Goal: Task Accomplishment & Management: Manage account settings

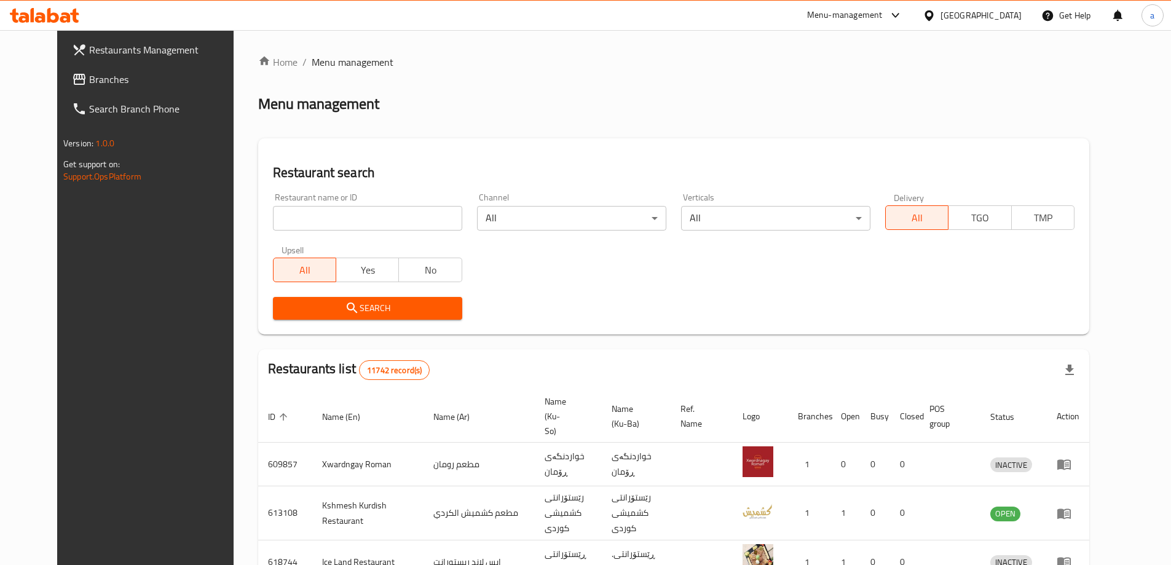
click at [118, 80] on span "Branches" at bounding box center [166, 79] width 154 height 15
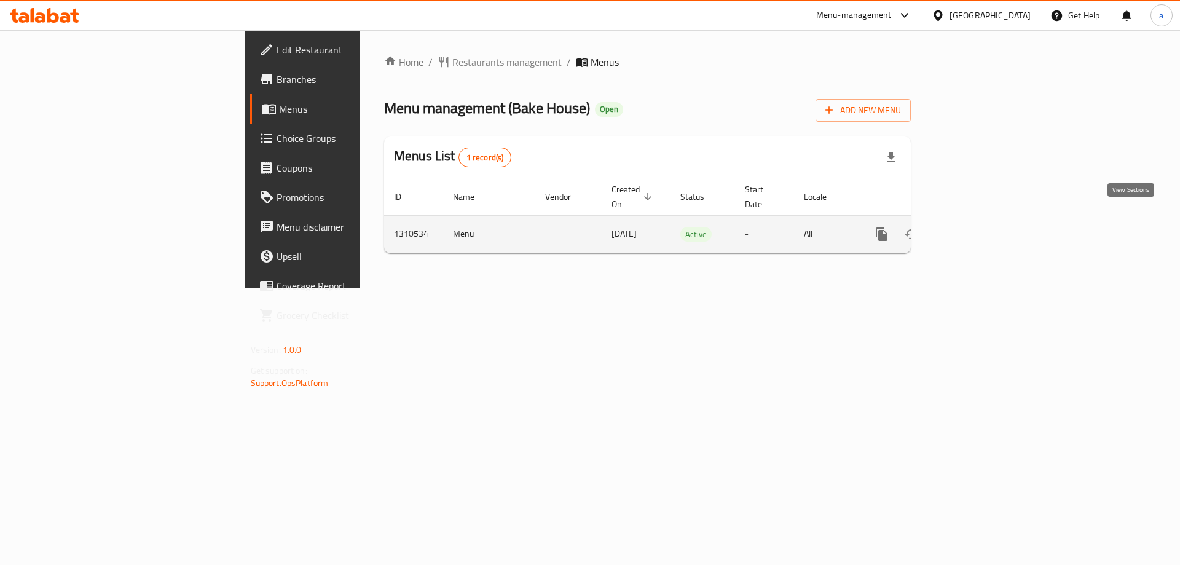
click at [978, 227] on icon "enhanced table" at bounding box center [970, 234] width 15 height 15
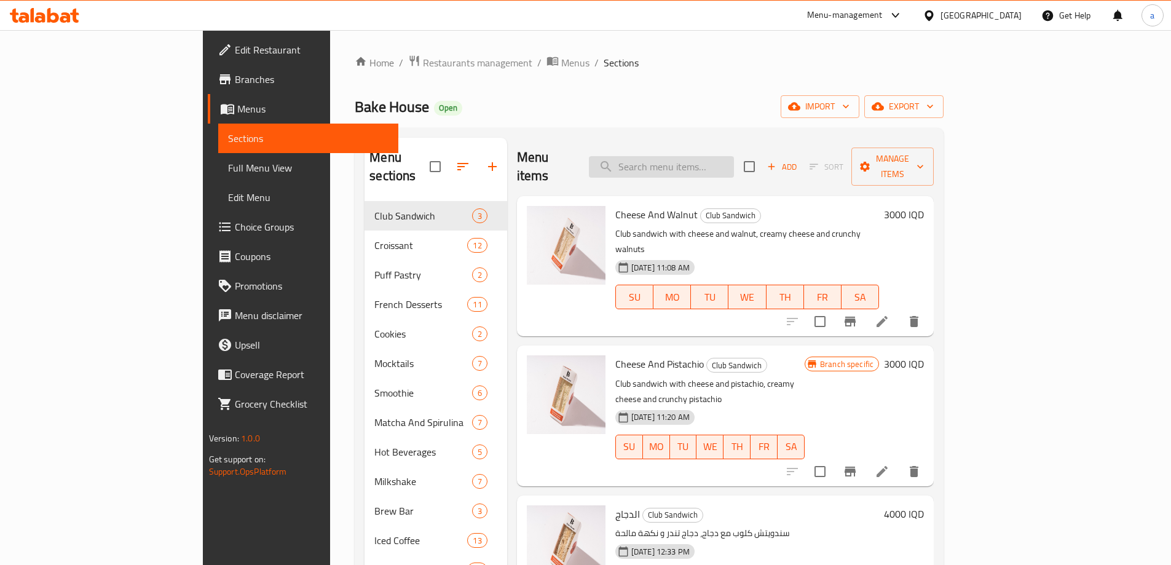
click at [734, 156] on input "search" at bounding box center [661, 167] width 145 height 22
type input "ؤ"
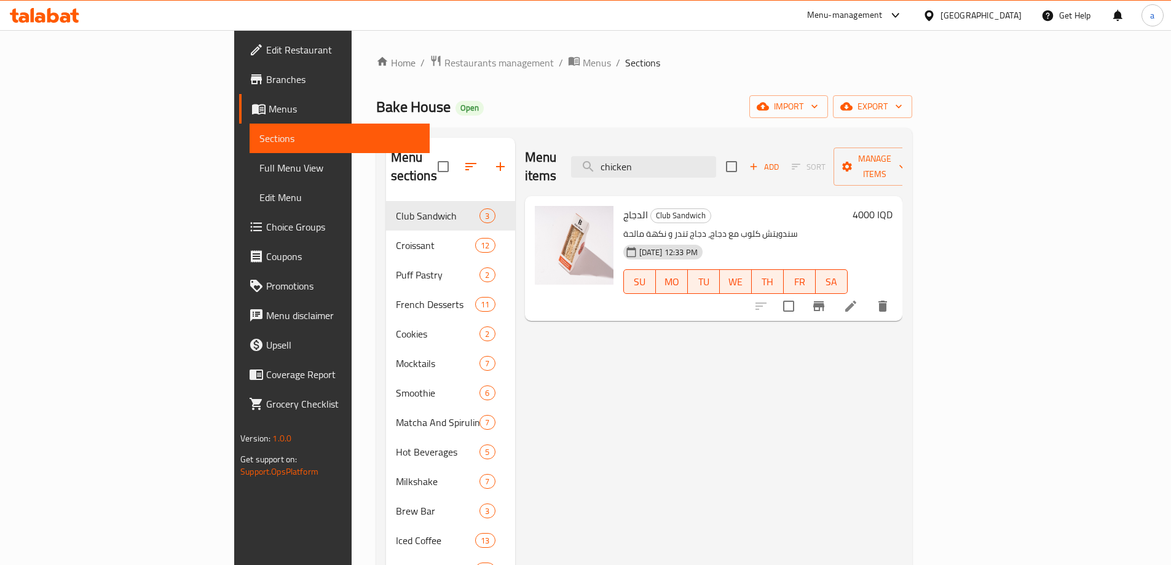
type input "chicken"
click at [858, 299] on icon at bounding box center [850, 306] width 15 height 15
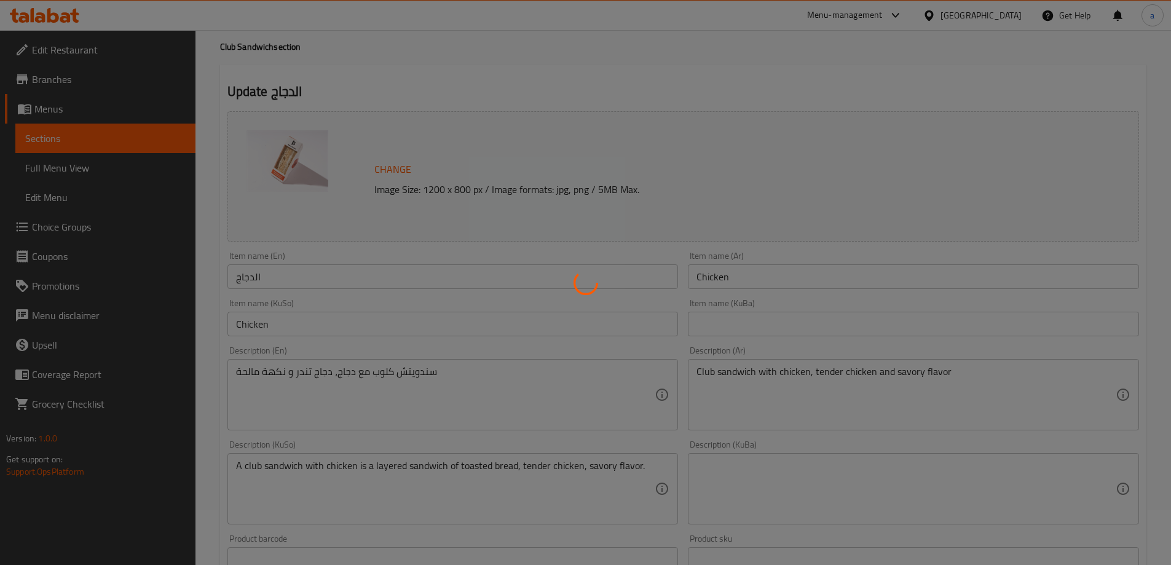
scroll to position [82, 0]
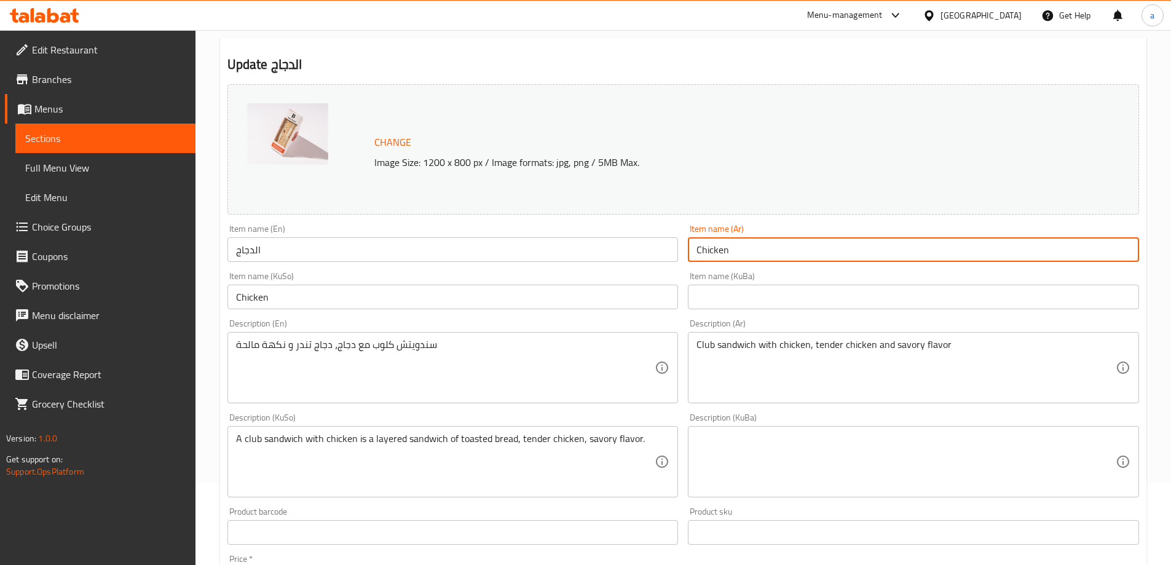
drag, startPoint x: 735, startPoint y: 244, endPoint x: 633, endPoint y: 249, distance: 102.1
click at [633, 249] on div "Change Image Size: 1200 x 800 px / Image formats: jpg, png / 5MB Max. Item name…" at bounding box center [682, 423] width 921 height 689
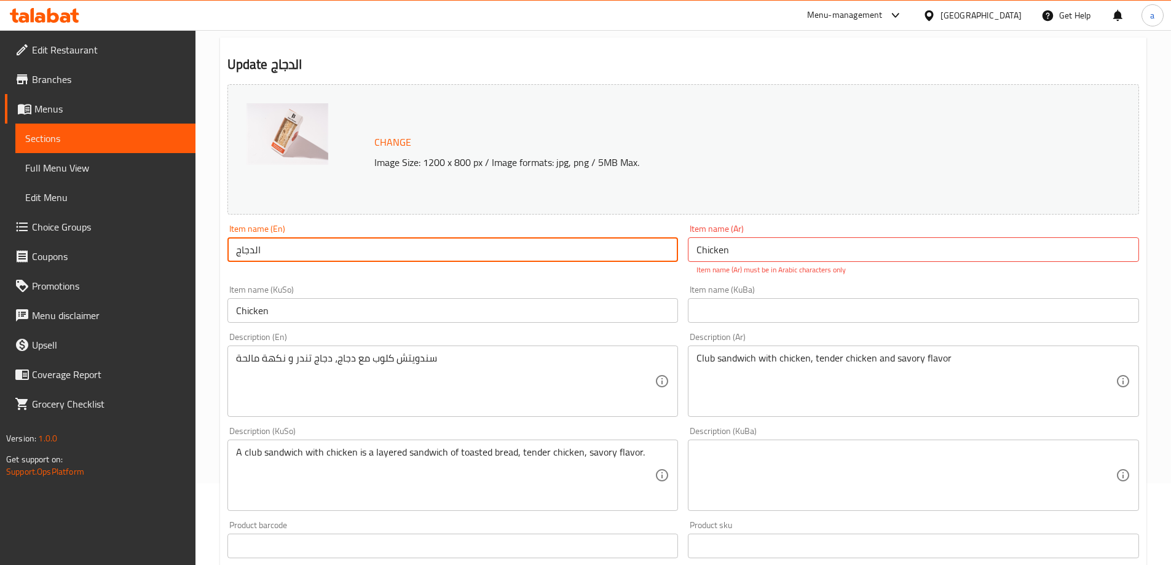
click at [181, 251] on div "Edit Restaurant Branches Menus Sections Full Menu View Edit Menu Choice Groups …" at bounding box center [585, 453] width 1171 height 1011
paste input "Chicken"
type input "Chicken"
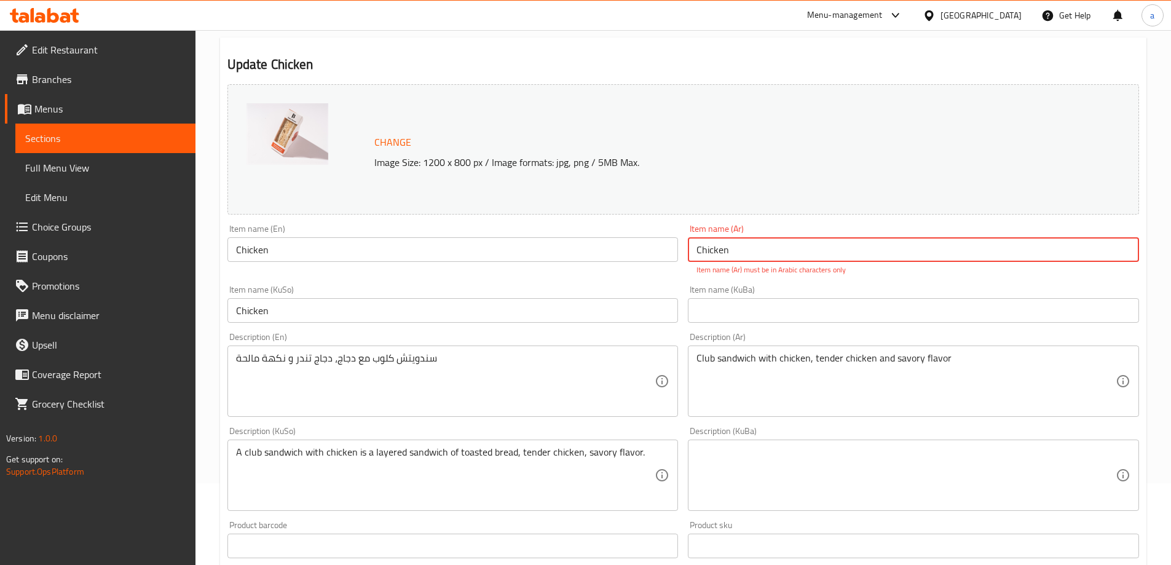
drag, startPoint x: 691, startPoint y: 253, endPoint x: 658, endPoint y: 259, distance: 34.5
click at [658, 259] on div "Change Image Size: 1200 x 800 px / Image formats: jpg, png / 5MB Max. Item name…" at bounding box center [682, 430] width 921 height 702
paste input "دجاج تندر"
drag, startPoint x: 716, startPoint y: 251, endPoint x: 675, endPoint y: 258, distance: 41.8
click at [676, 257] on div "Change Image Size: 1200 x 800 px / Image formats: jpg, png / 5MB Max. Item name…" at bounding box center [682, 430] width 921 height 702
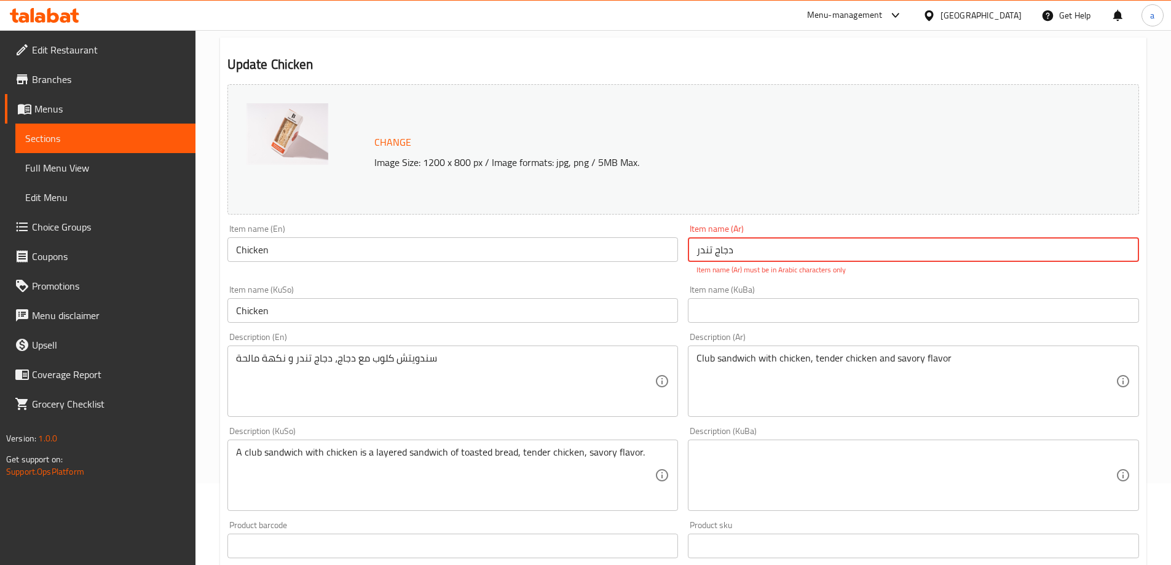
click at [675, 258] on input "Chicken" at bounding box center [452, 249] width 451 height 25
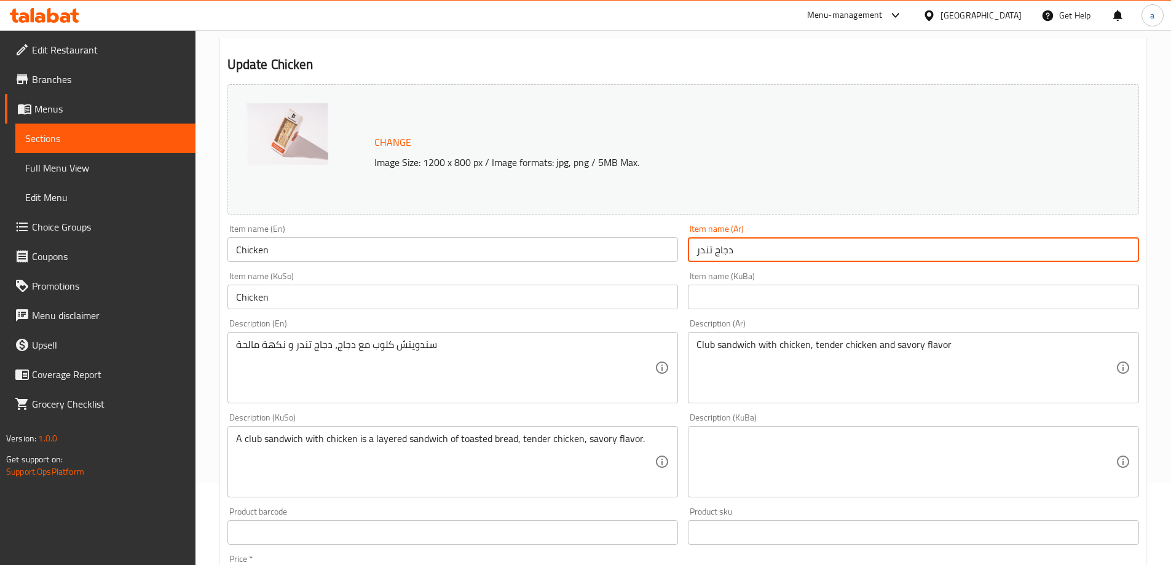
drag, startPoint x: 713, startPoint y: 253, endPoint x: 684, endPoint y: 254, distance: 28.9
click at [684, 254] on div "Item name (Ar) دجاج تندر Item name (Ar)" at bounding box center [913, 242] width 461 height 47
type input "دجاج"
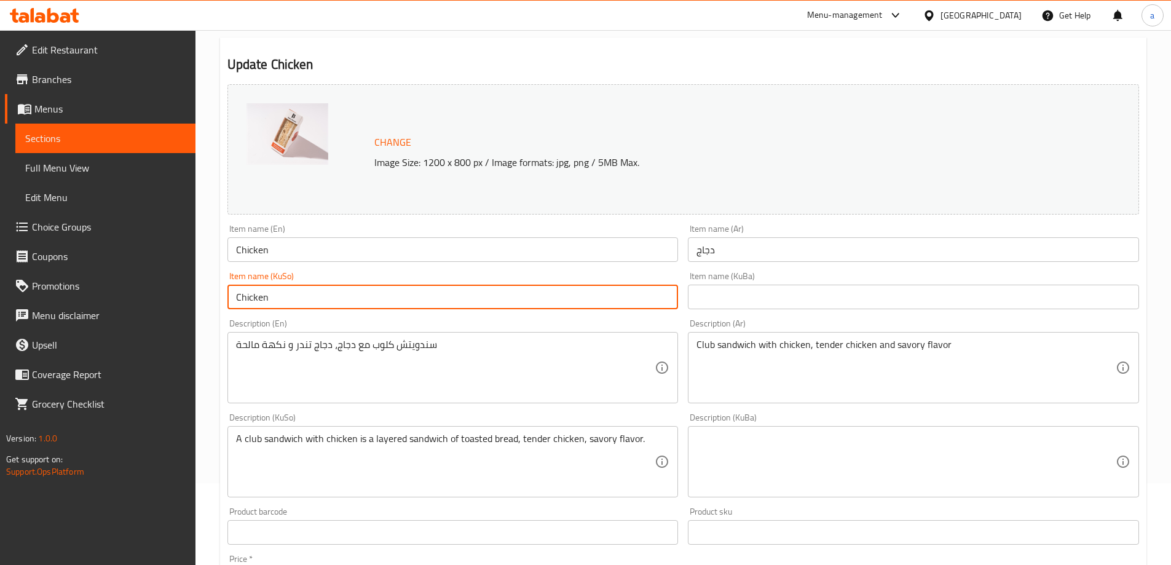
drag, startPoint x: 281, startPoint y: 291, endPoint x: 174, endPoint y: 300, distance: 107.3
click at [174, 300] on div "Edit Restaurant Branches Menus Sections Full Menu View Edit Menu Choice Groups …" at bounding box center [585, 446] width 1171 height 997
type input "مریشک"
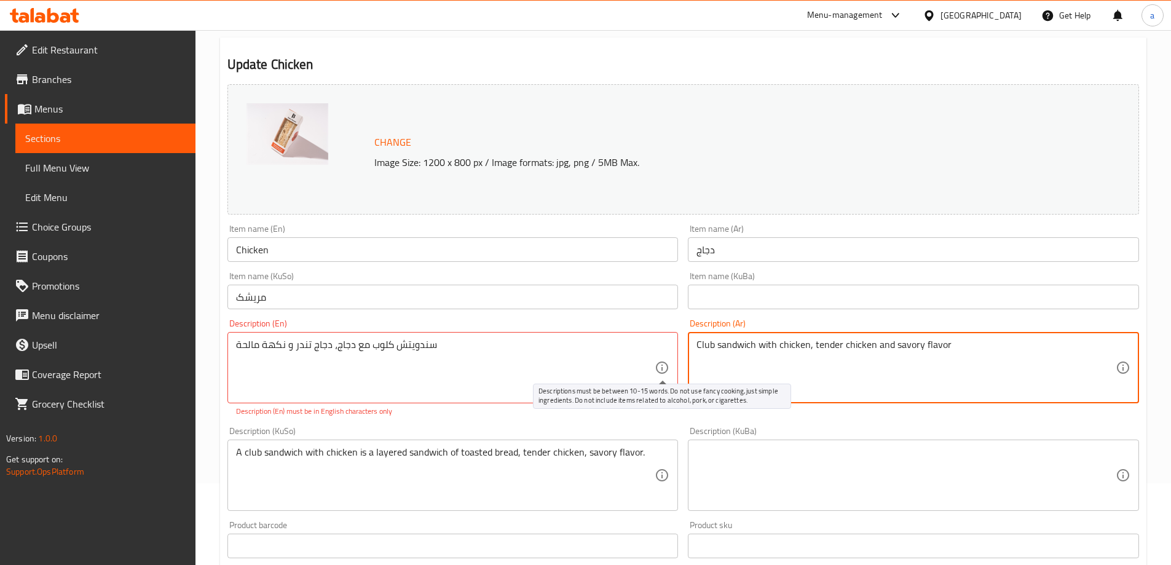
drag, startPoint x: 949, startPoint y: 345, endPoint x: 655, endPoint y: 367, distance: 295.2
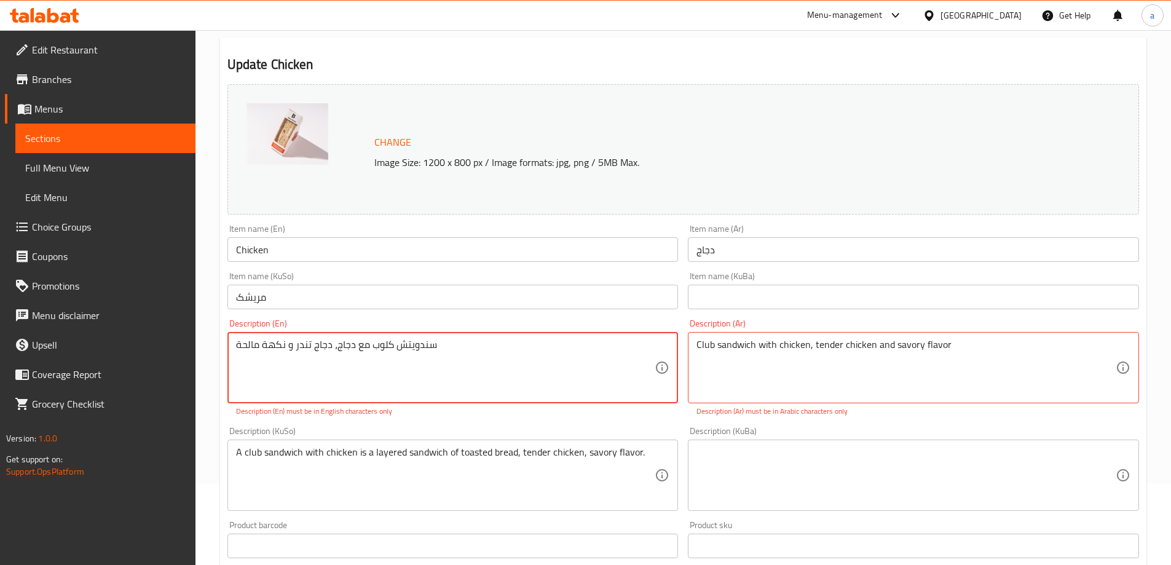
drag, startPoint x: 420, startPoint y: 349, endPoint x: 234, endPoint y: 353, distance: 186.9
paste textarea "Club sandwich with chicken, tender chicken and savory flavor"
type textarea "Club sandwich with chicken, tender chicken and savory flavor"
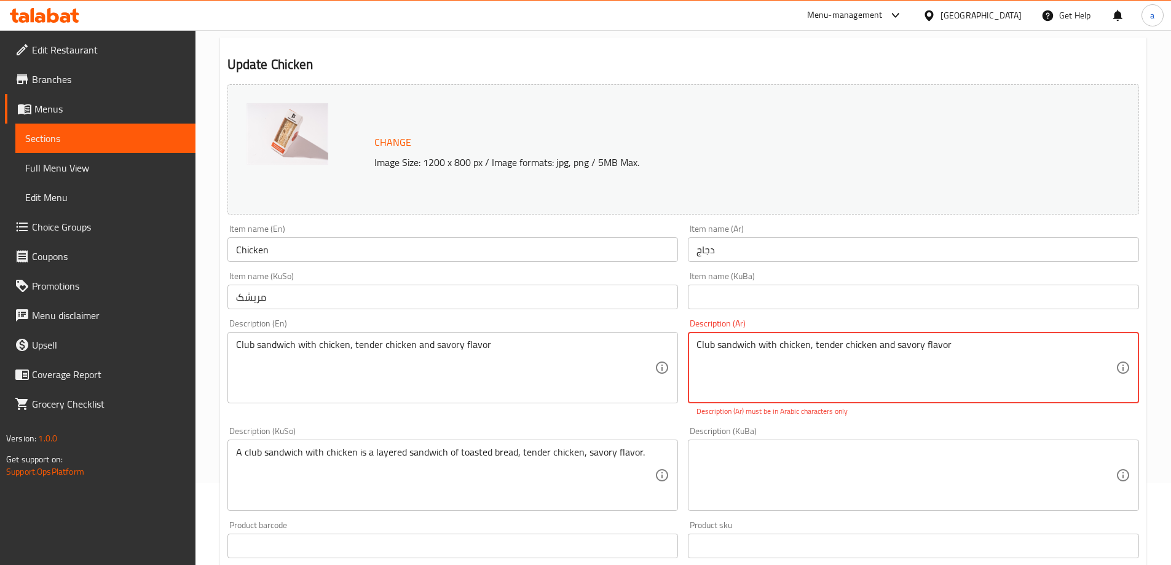
drag, startPoint x: 944, startPoint y: 344, endPoint x: 628, endPoint y: 363, distance: 316.4
paste textarea "سندويتش كلوب مع دجاج، دجاج تندر و نكهة مالحة"
type textarea "سندويتش كلوب مع دجاج، دجاج تندر و نكهة مالحة"
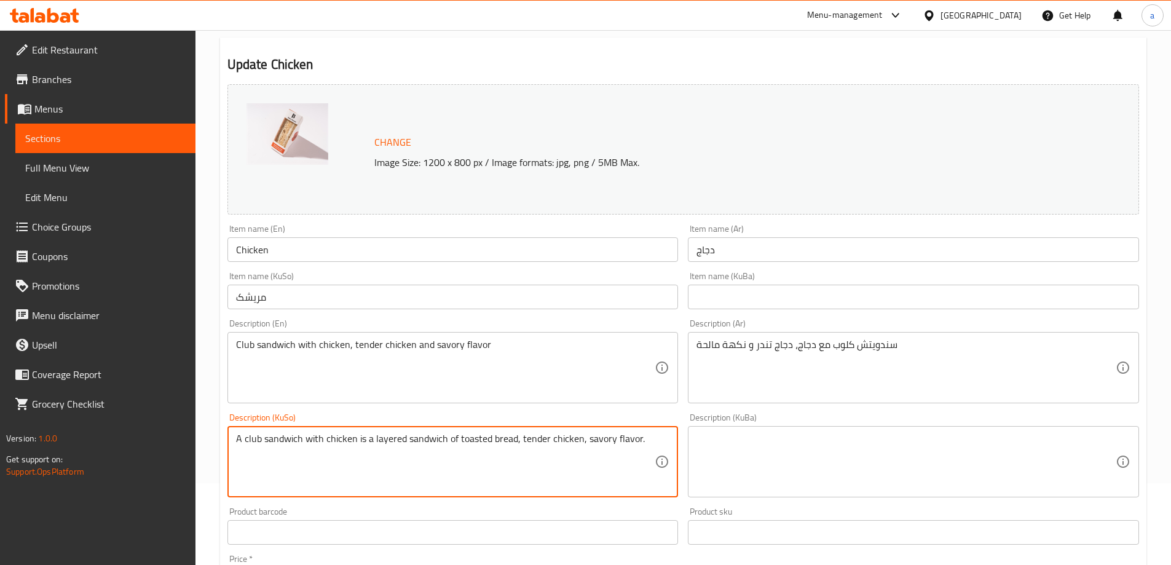
drag, startPoint x: 642, startPoint y: 457, endPoint x: 125, endPoint y: 470, distance: 517.0
type textarea "سەندویچی کلەپ لەگەڵ مریشک، مریشکی تەندەر و تامی سوێر"
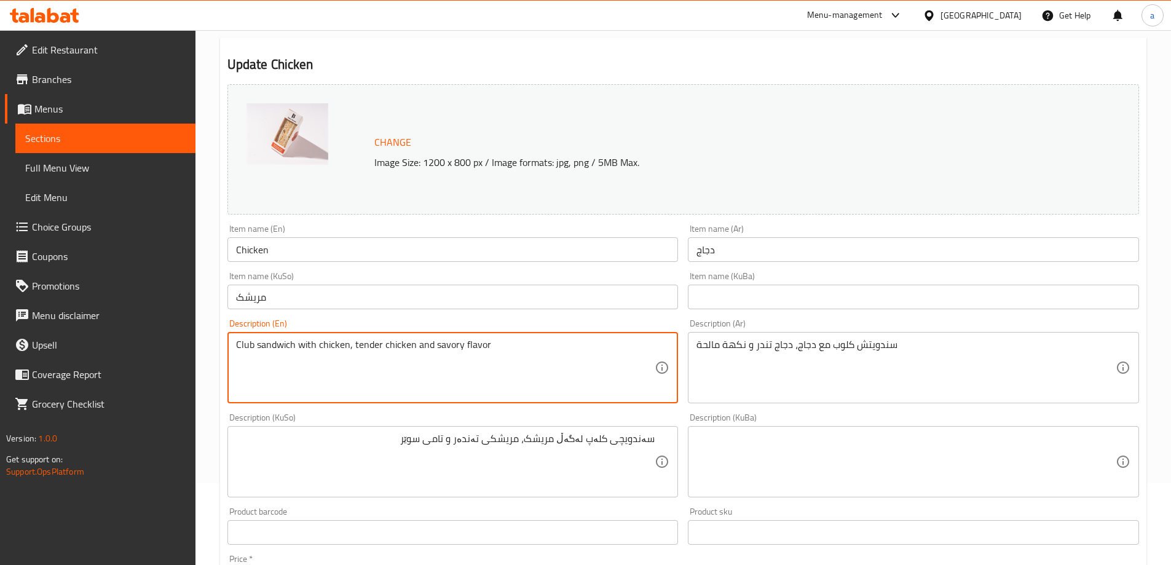
click at [444, 347] on textarea "Club sandwich with chicken, tender chicken and savory flavor" at bounding box center [445, 368] width 419 height 58
click at [372, 344] on textarea "Club sandwich with chicken, tender chicken and savory flavor" at bounding box center [445, 368] width 419 height 58
click at [461, 423] on div "Description (KuSo) سەندویچی کلەپ لەگەڵ مریشک، مریشکی تەندەر و تامی سوێر Descrip…" at bounding box center [452, 455] width 451 height 84
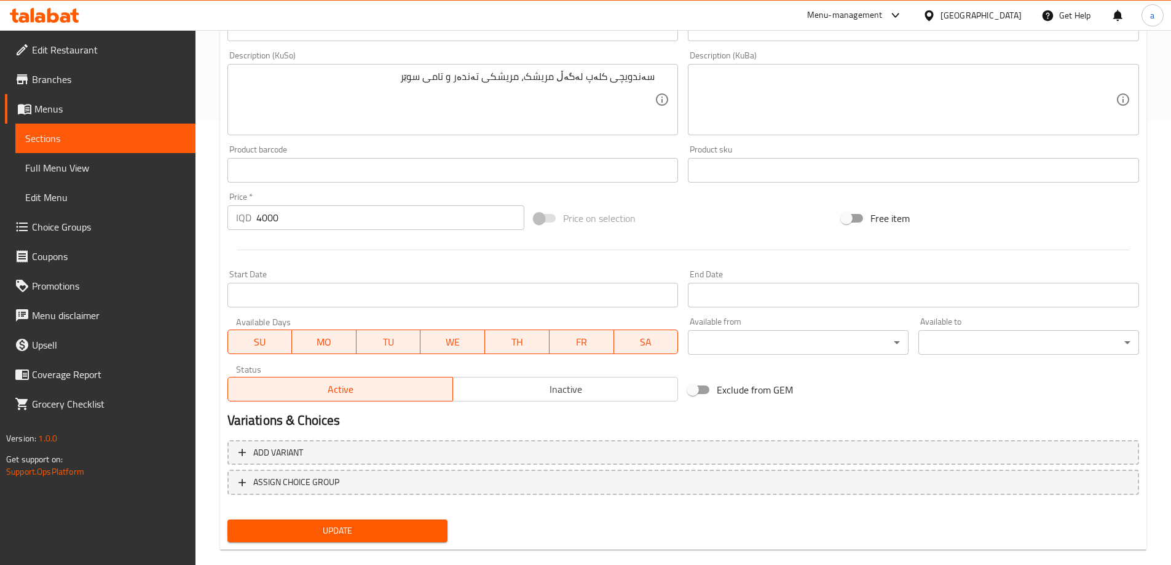
scroll to position [463, 0]
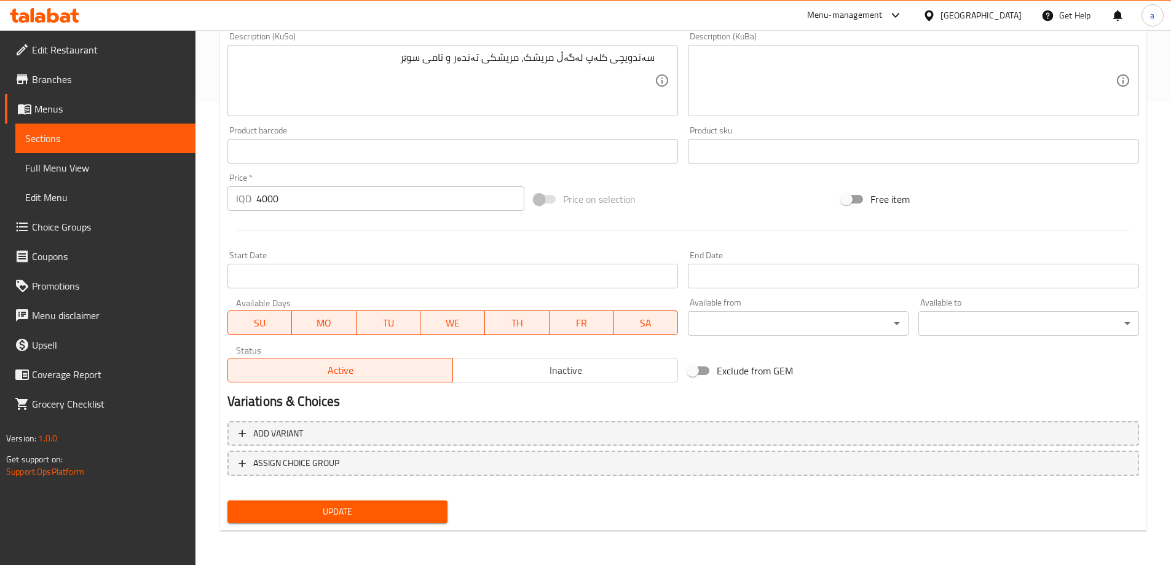
click at [322, 504] on span "Update" at bounding box center [337, 511] width 201 height 15
click at [160, 170] on span "Full Menu View" at bounding box center [105, 167] width 160 height 15
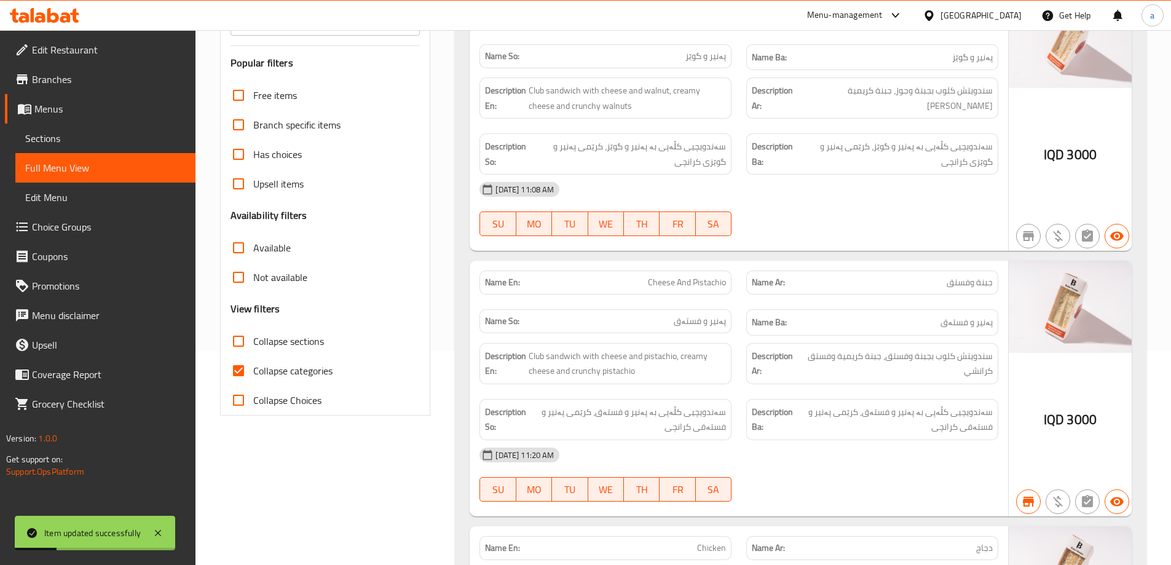
scroll to position [53, 0]
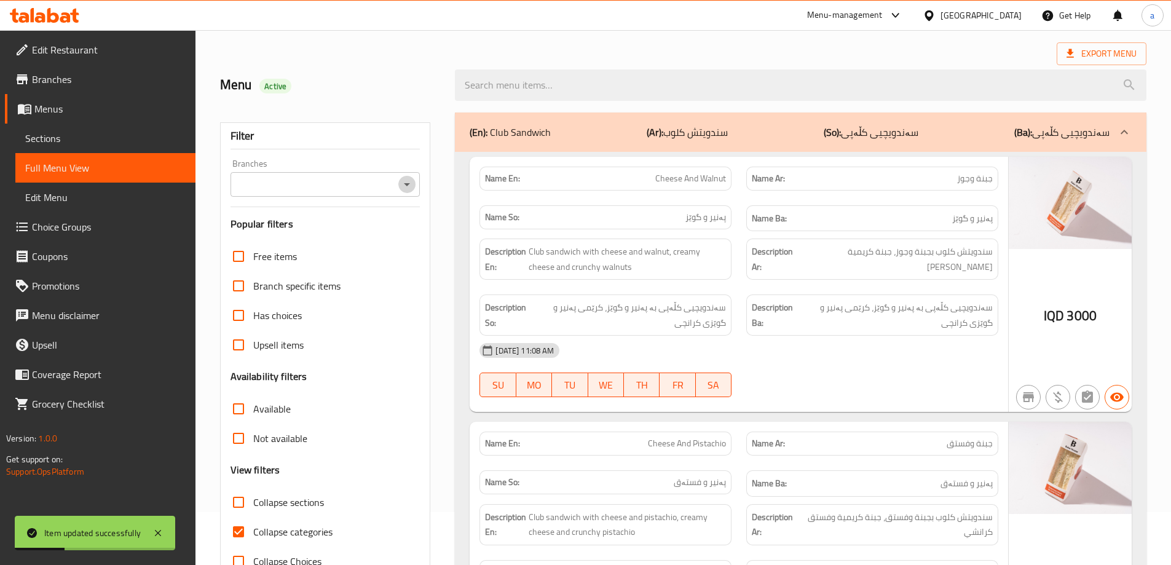
click at [407, 184] on icon "Open" at bounding box center [407, 184] width 6 height 3
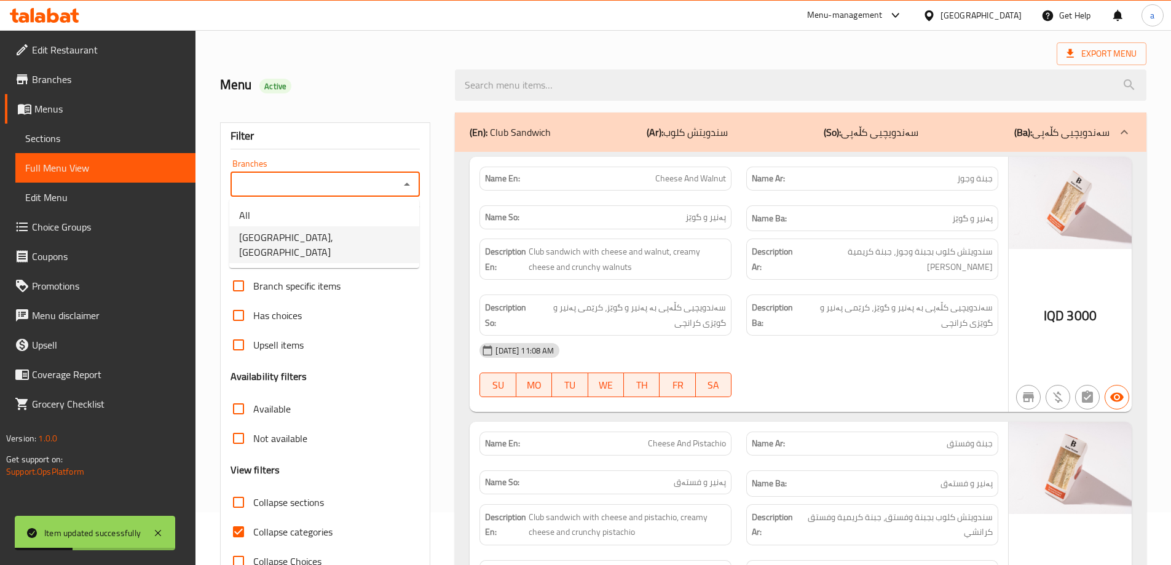
click at [383, 243] on li "[GEOGRAPHIC_DATA], [GEOGRAPHIC_DATA]" at bounding box center [324, 244] width 190 height 37
type input "[GEOGRAPHIC_DATA], [GEOGRAPHIC_DATA]"
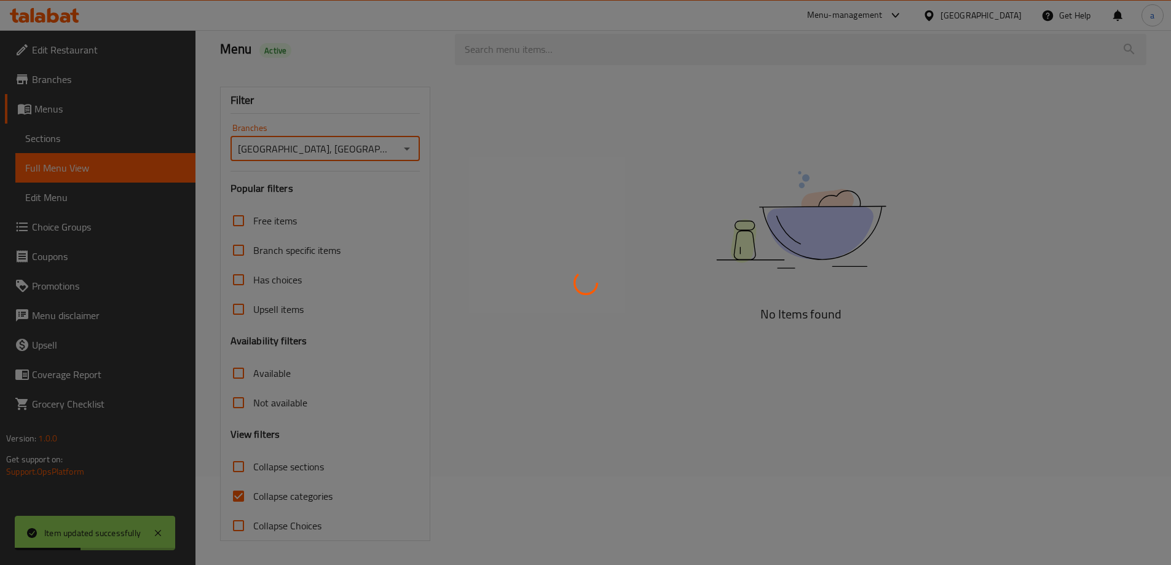
scroll to position [89, 0]
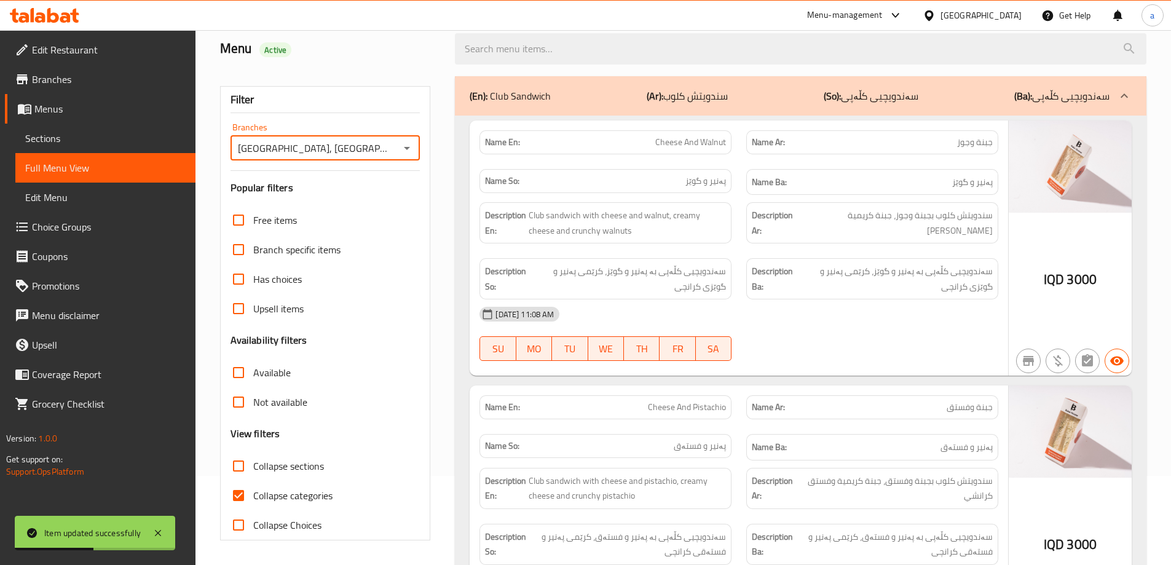
click at [268, 488] on span "Collapse categories" at bounding box center [292, 495] width 79 height 15
click at [253, 487] on input "Collapse categories" at bounding box center [238, 495] width 29 height 29
checkbox input "false"
click at [276, 465] on span "Collapse sections" at bounding box center [288, 465] width 71 height 15
click at [253, 465] on input "Collapse sections" at bounding box center [238, 465] width 29 height 29
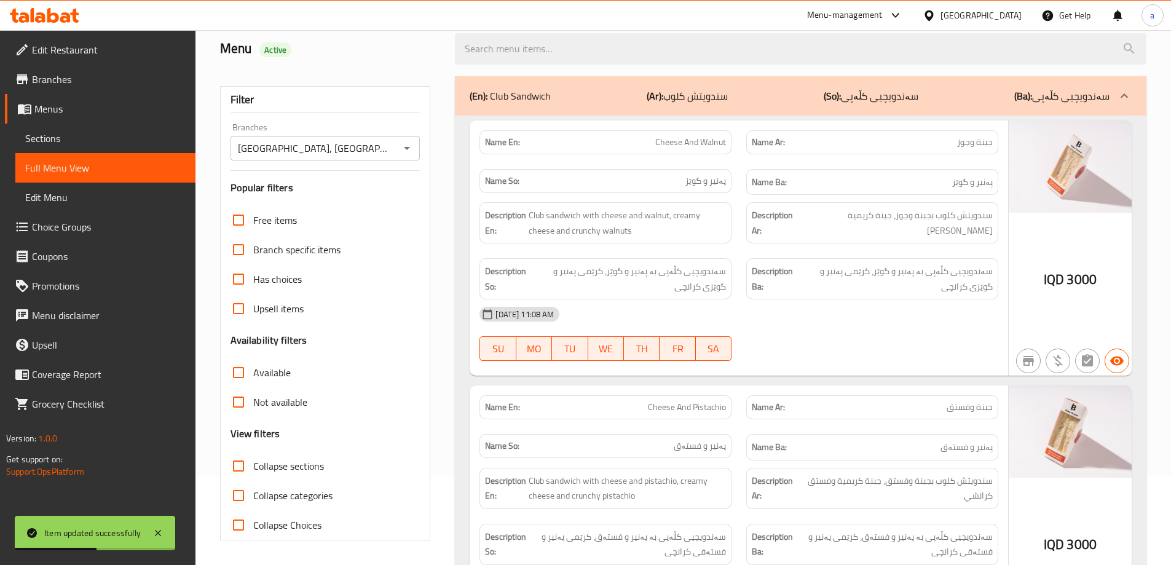
checkbox input "true"
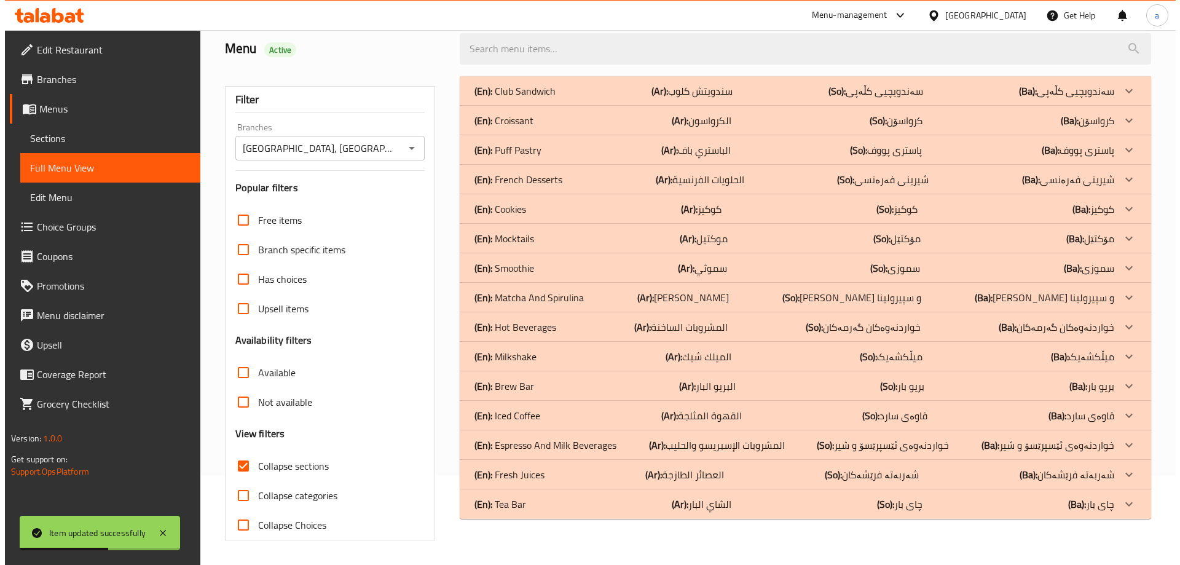
scroll to position [0, 0]
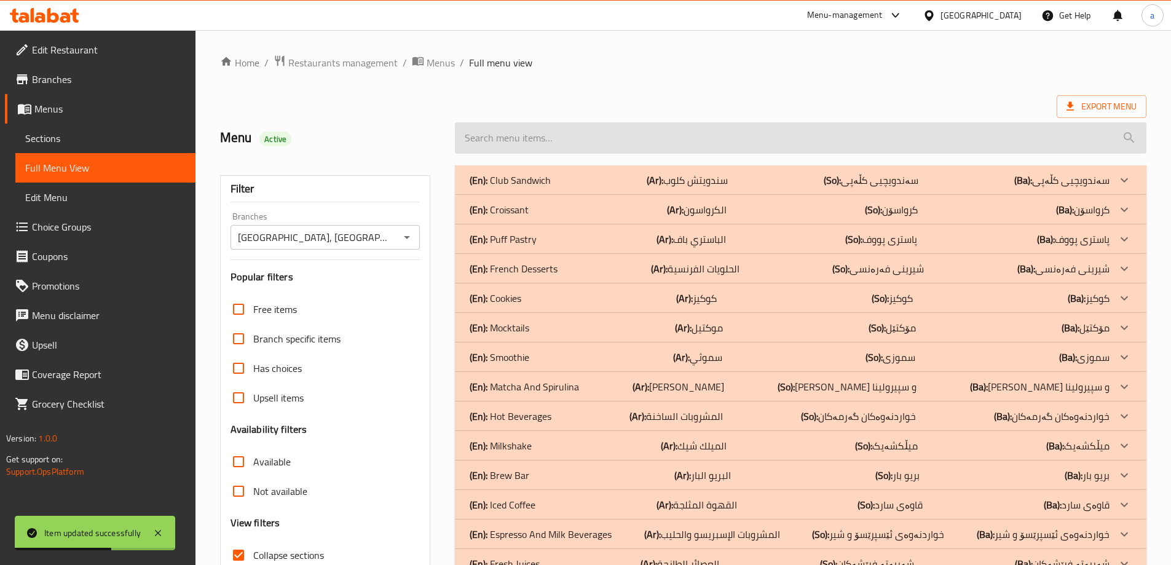
click at [578, 146] on input "search" at bounding box center [800, 137] width 691 height 31
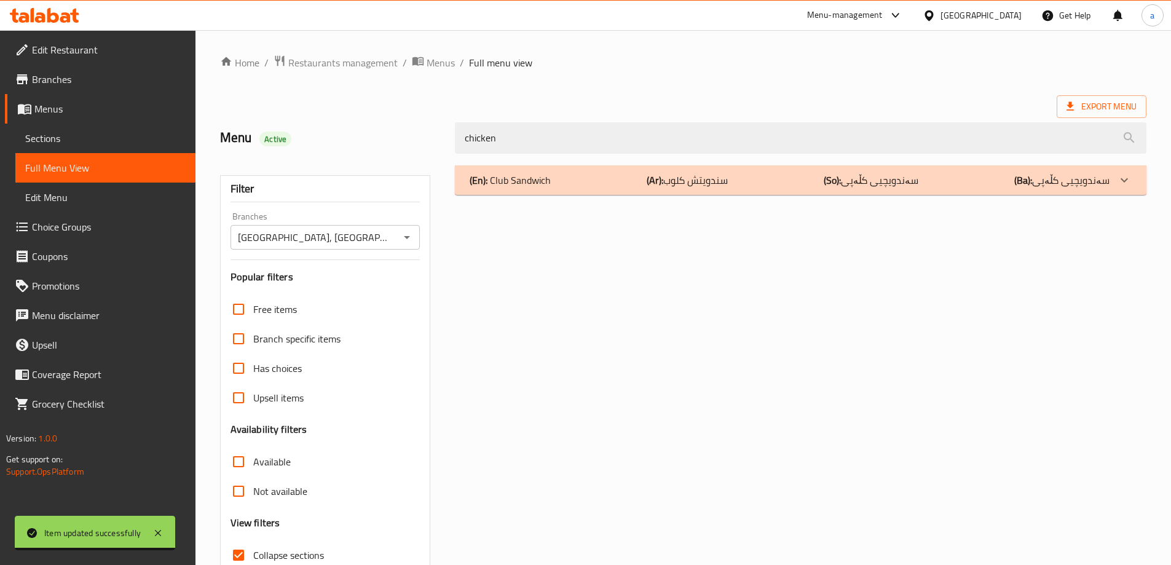
type input "chicken"
click at [638, 183] on div "(En): Club Sandwich (Ar): سندويتش كلوب (So): سەندویچیی کڵەپی (Ba): سەندویچیی کڵ…" at bounding box center [790, 180] width 640 height 15
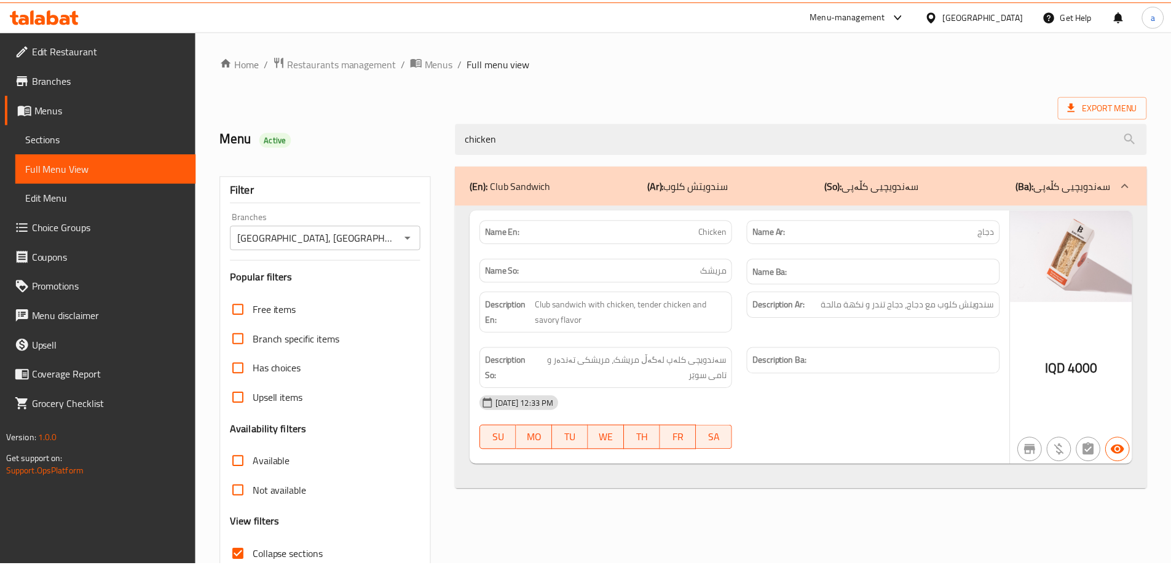
scroll to position [89, 0]
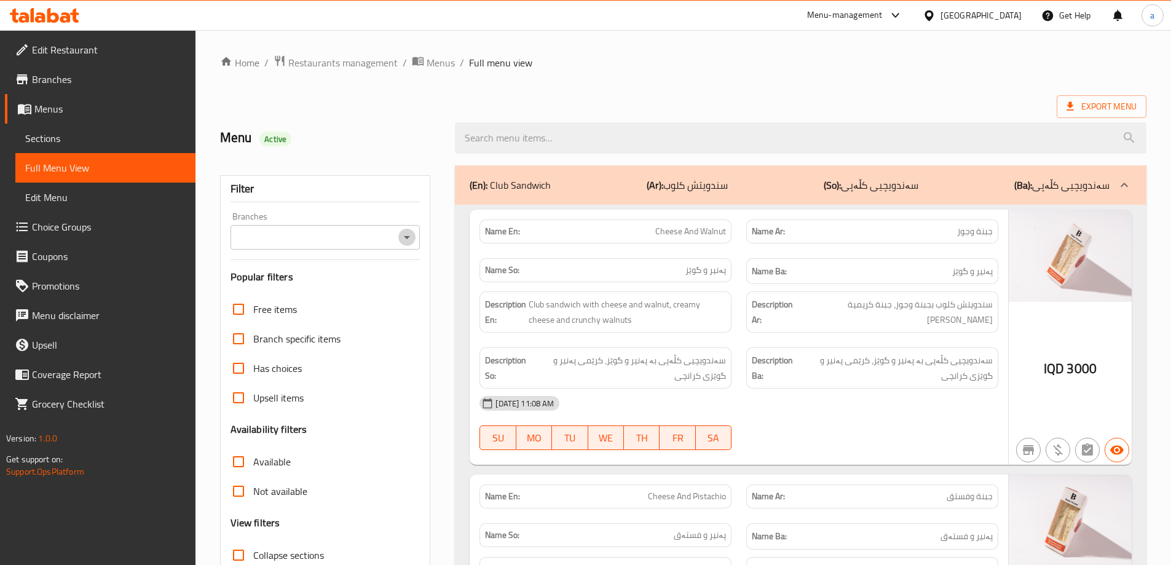
drag, startPoint x: 409, startPoint y: 237, endPoint x: 403, endPoint y: 244, distance: 9.6
click at [407, 237] on icon "Open" at bounding box center [406, 237] width 15 height 15
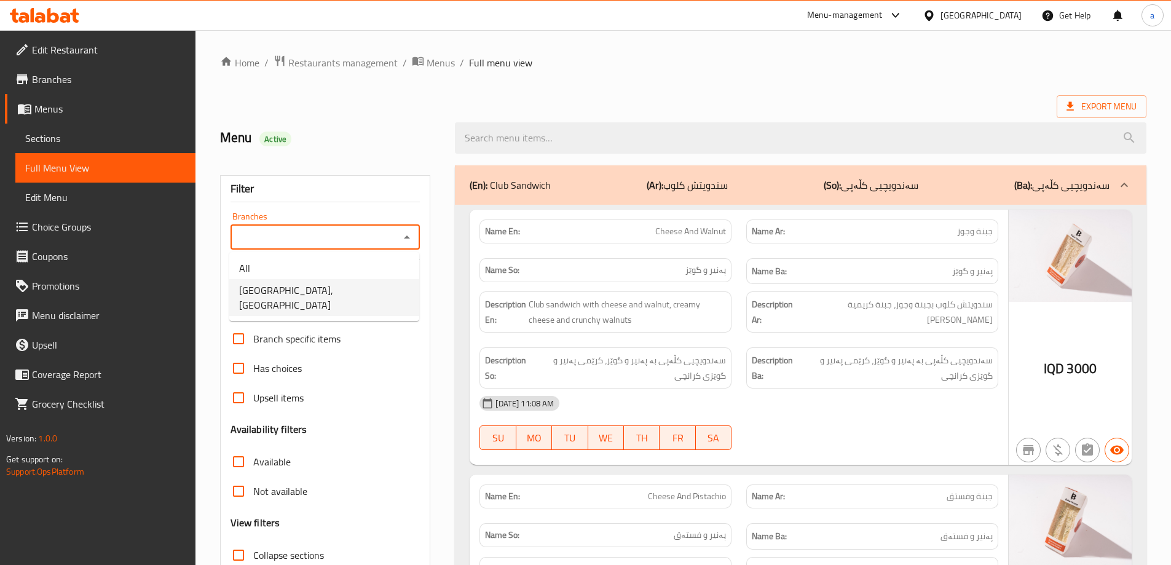
click at [379, 288] on li "[GEOGRAPHIC_DATA], [GEOGRAPHIC_DATA]" at bounding box center [324, 297] width 190 height 37
type input "[GEOGRAPHIC_DATA], [GEOGRAPHIC_DATA]"
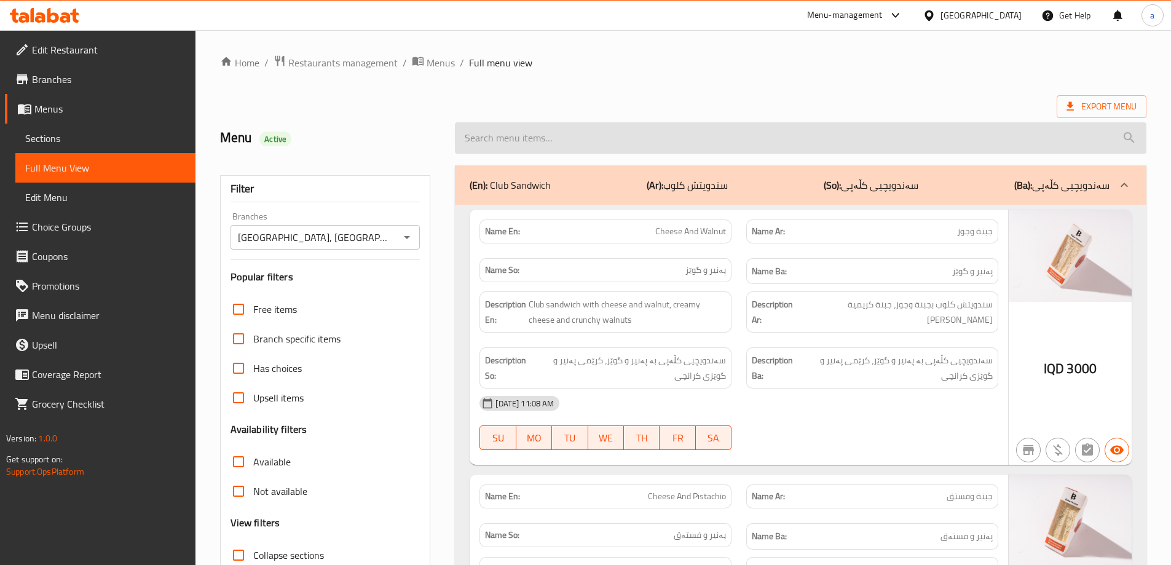
click at [577, 144] on input "search" at bounding box center [800, 137] width 691 height 31
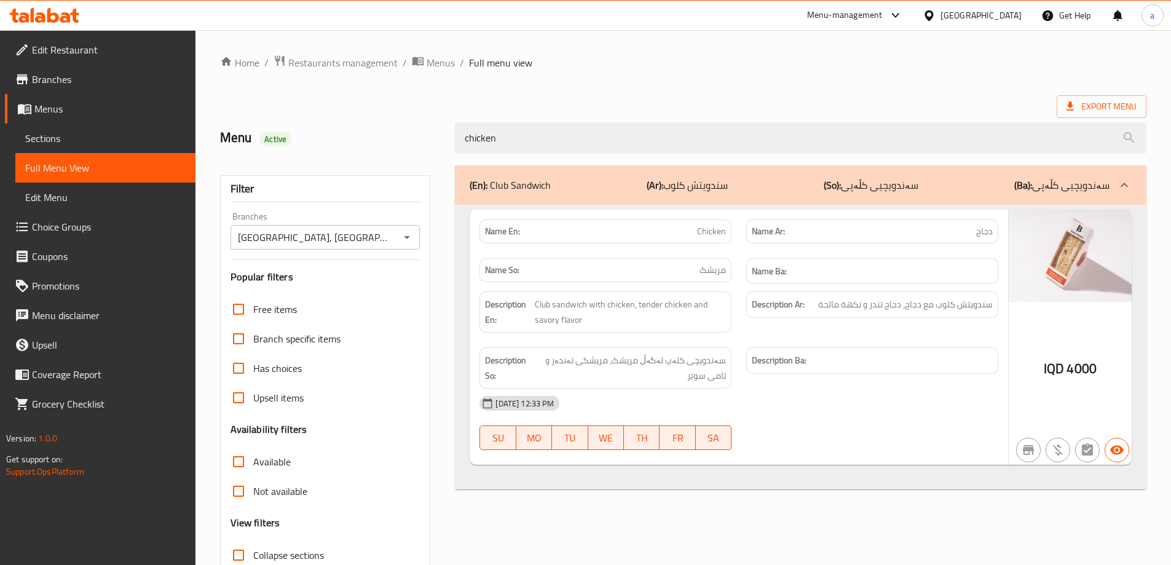
type input "chicken"
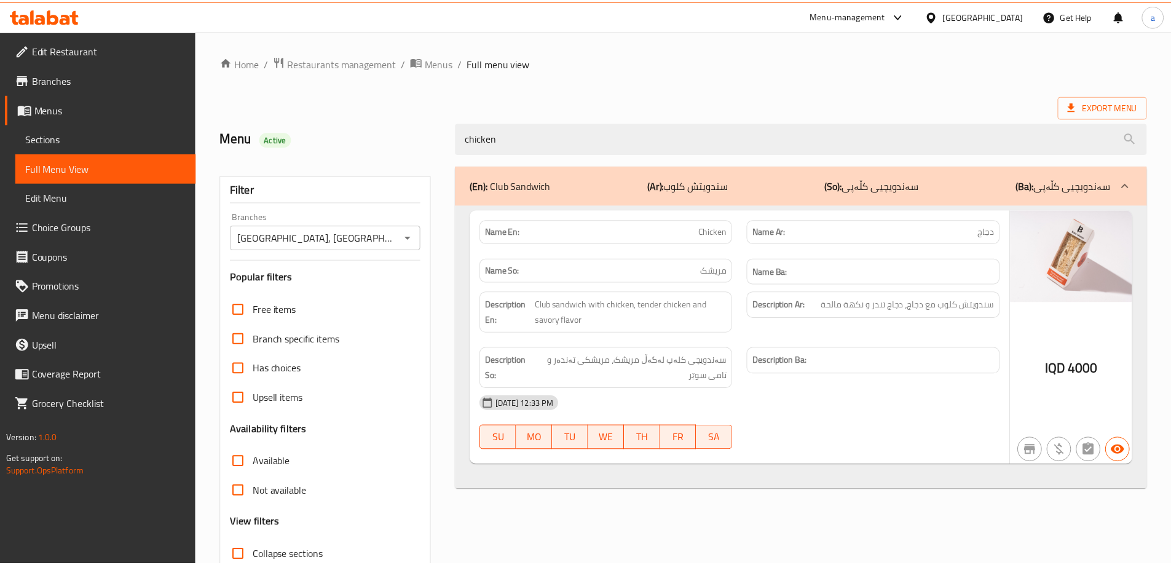
scroll to position [89, 0]
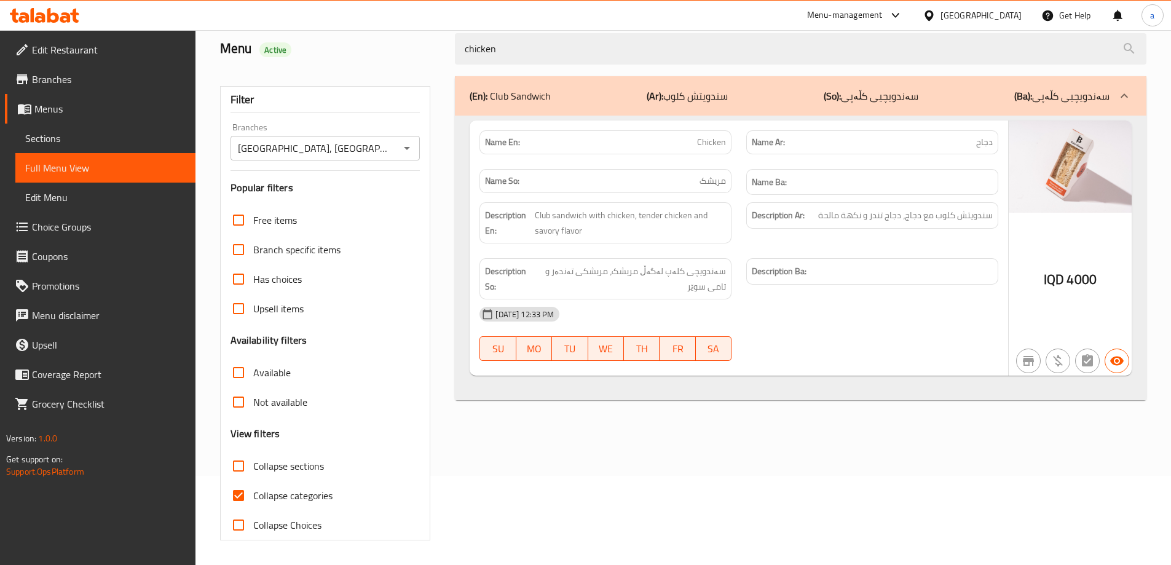
click at [74, 10] on icon at bounding box center [74, 16] width 9 height 14
